Goal: Find specific page/section: Find specific page/section

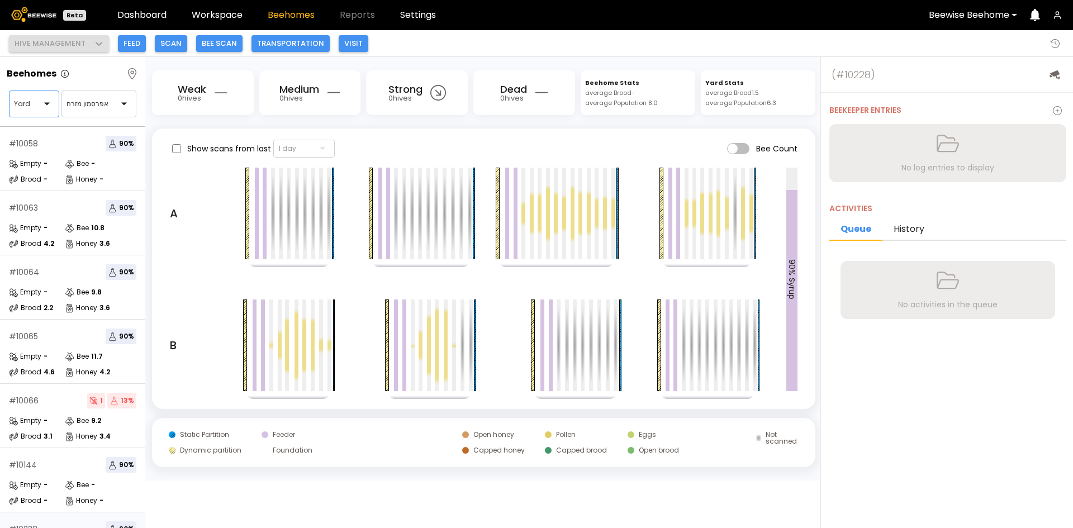
click at [45, 109] on div "Yard" at bounding box center [29, 104] width 40 height 26
click at [744, 151] on span at bounding box center [738, 148] width 22 height 11
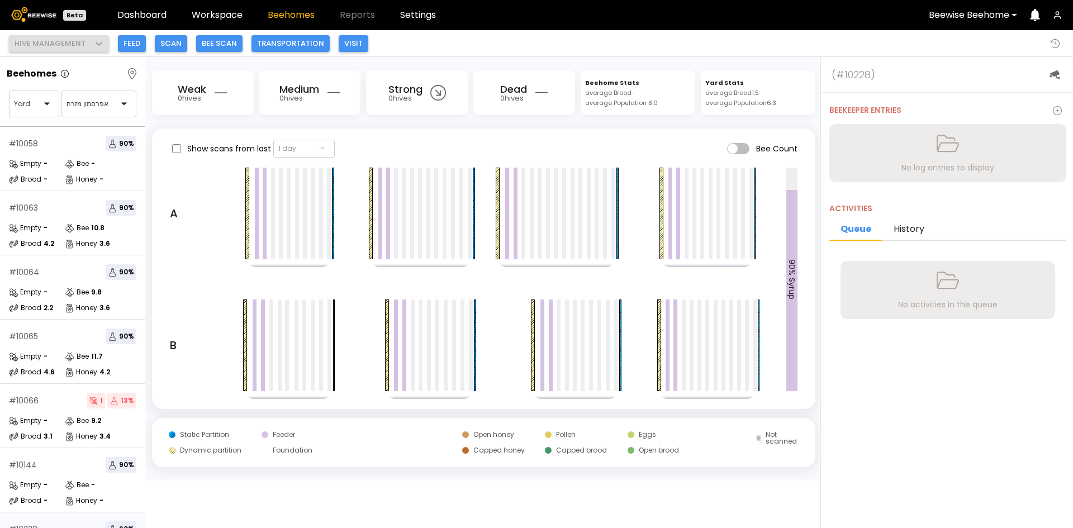
click at [730, 148] on span at bounding box center [738, 148] width 22 height 11
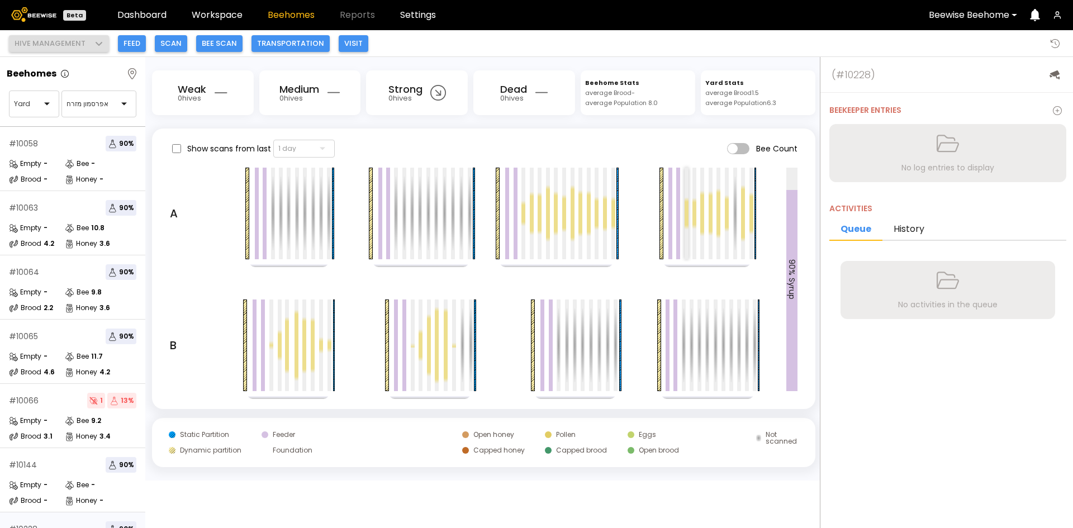
click at [686, 189] on div at bounding box center [686, 214] width 4 height 92
